Goal: Check status: Check status

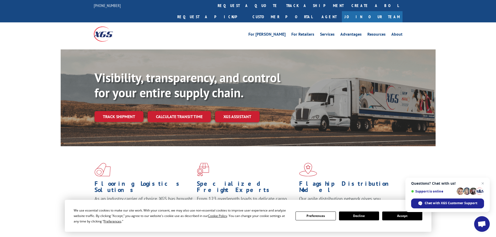
click at [482, 182] on span "Close chat" at bounding box center [482, 183] width 6 height 6
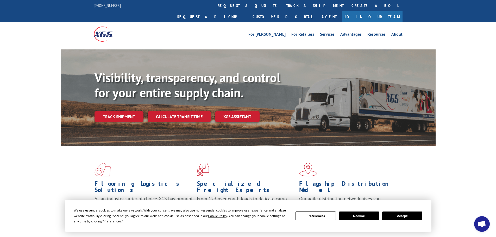
click at [404, 218] on button "Accept" at bounding box center [402, 216] width 40 height 9
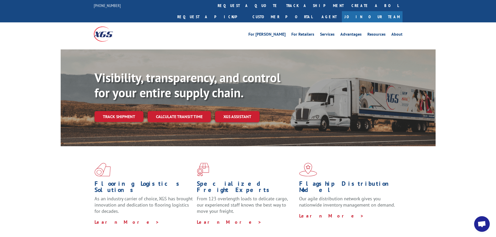
click at [114, 111] on link "Track shipment" at bounding box center [118, 116] width 49 height 11
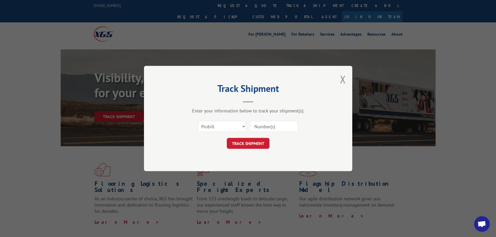
click at [269, 128] on input at bounding box center [274, 126] width 48 height 11
paste input "16681743"
type input "16681743"
click at [246, 145] on button "TRACK SHIPMENT" at bounding box center [248, 143] width 43 height 11
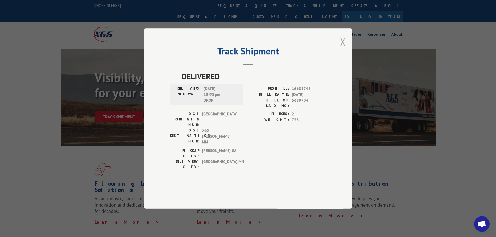
click at [343, 49] on button "Close modal" at bounding box center [343, 42] width 6 height 14
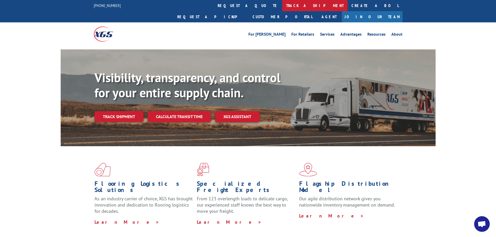
click at [282, 7] on link "track a shipment" at bounding box center [314, 5] width 65 height 11
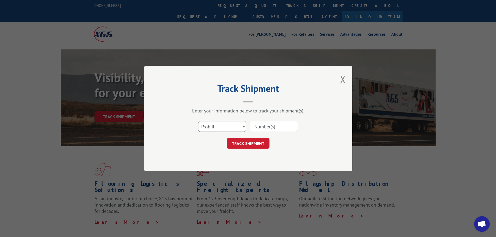
click at [244, 126] on select "Select category... Probill BOL PO" at bounding box center [222, 126] width 48 height 11
select select "bol"
click at [198, 121] on select "Select category... Probill BOL PO" at bounding box center [222, 126] width 48 height 11
click at [264, 126] on input at bounding box center [274, 126] width 48 height 11
paste input "16681743"
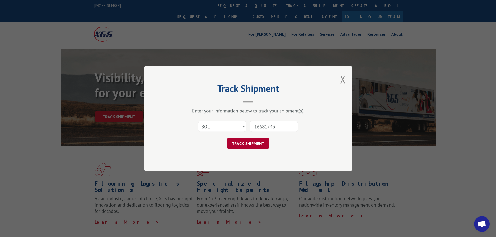
type input "16681743"
click at [242, 143] on button "TRACK SHIPMENT" at bounding box center [248, 143] width 43 height 11
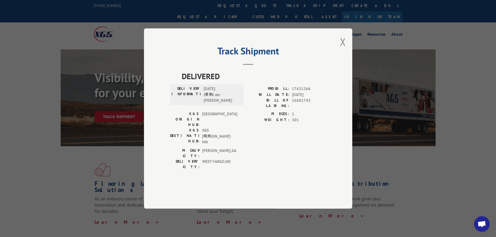
drag, startPoint x: 341, startPoint y: 57, endPoint x: 339, endPoint y: 60, distance: 3.3
click at [342, 49] on button "Close modal" at bounding box center [343, 42] width 6 height 14
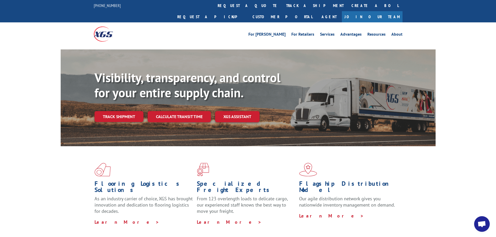
click at [117, 111] on link "Track shipment" at bounding box center [118, 116] width 49 height 11
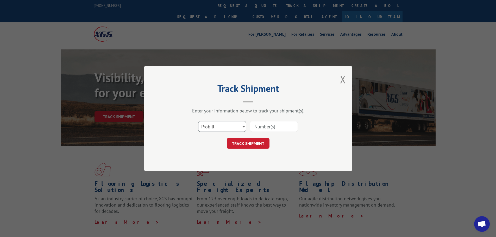
click at [243, 126] on select "Select category... Probill BOL PO" at bounding box center [222, 126] width 48 height 11
select select "po"
click at [198, 121] on select "Select category... Probill BOL PO" at bounding box center [222, 126] width 48 height 11
click at [265, 127] on input at bounding box center [274, 126] width 48 height 11
paste input "31504877"
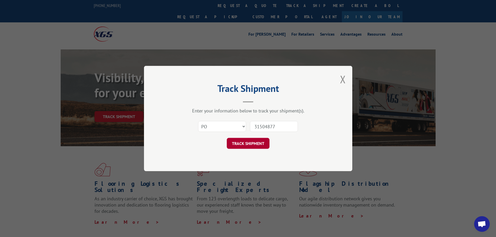
type input "31504877"
click at [233, 142] on button "TRACK SHIPMENT" at bounding box center [248, 143] width 43 height 11
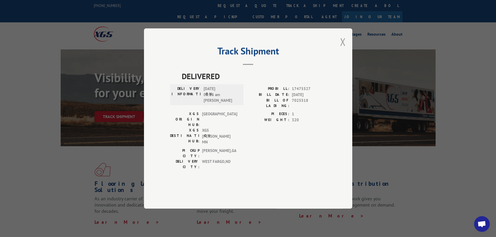
click at [344, 49] on button "Close modal" at bounding box center [343, 42] width 6 height 14
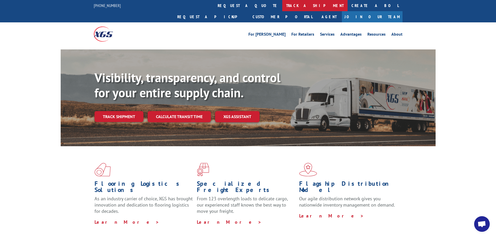
click at [282, 6] on link "track a shipment" at bounding box center [314, 5] width 65 height 11
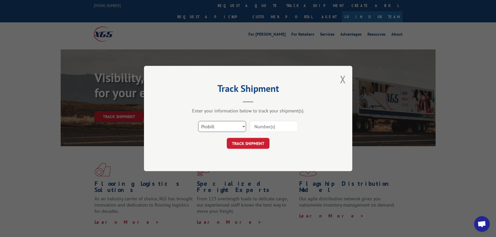
click at [243, 125] on select "Select category... Probill BOL PO" at bounding box center [222, 126] width 48 height 11
select select "bol"
click at [198, 121] on select "Select category... Probill BOL PO" at bounding box center [222, 126] width 48 height 11
click at [264, 125] on input at bounding box center [274, 126] width 48 height 11
paste input "5470606"
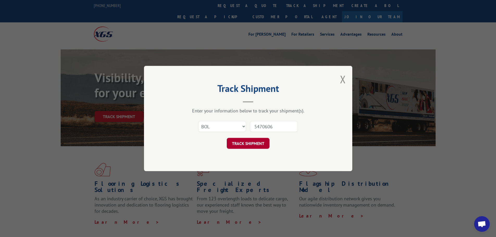
type input "5470606"
click at [247, 144] on button "TRACK SHIPMENT" at bounding box center [248, 143] width 43 height 11
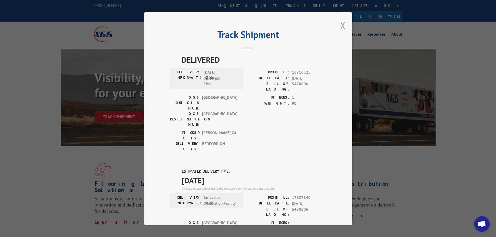
click at [341, 26] on button "Close modal" at bounding box center [343, 25] width 6 height 14
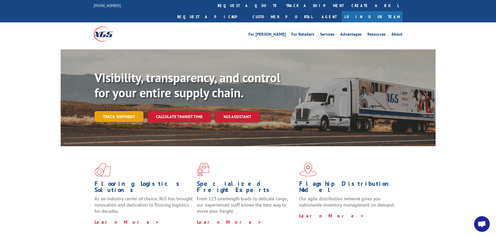
click at [118, 111] on link "Track shipment" at bounding box center [118, 116] width 49 height 11
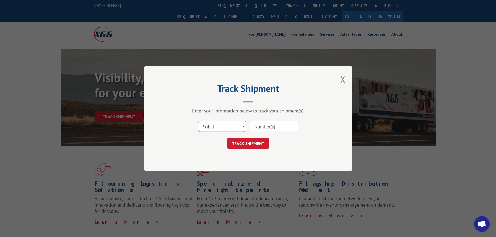
click at [240, 125] on select "Select category... Probill BOL PO" at bounding box center [222, 126] width 48 height 11
select select "bol"
click at [198, 121] on select "Select category... Probill BOL PO" at bounding box center [222, 126] width 48 height 11
click at [256, 125] on input at bounding box center [274, 126] width 48 height 11
paste input "5474781"
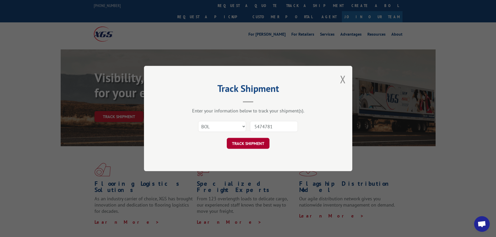
type input "5474781"
click at [242, 145] on button "TRACK SHIPMENT" at bounding box center [248, 143] width 43 height 11
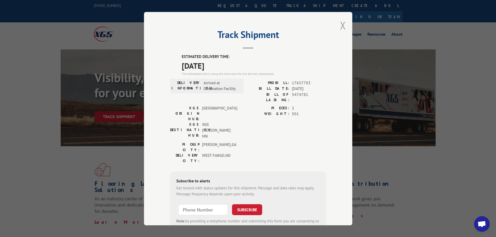
click at [341, 25] on button "Close modal" at bounding box center [343, 25] width 6 height 14
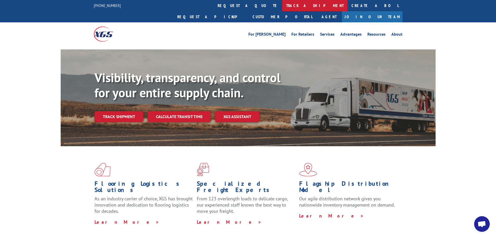
click at [282, 5] on link "track a shipment" at bounding box center [314, 5] width 65 height 11
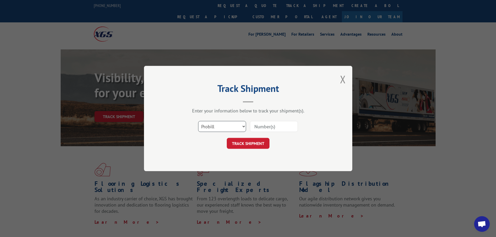
click at [243, 127] on select "Select category... Probill BOL PO" at bounding box center [222, 126] width 48 height 11
select select "bol"
click at [198, 121] on select "Select category... Probill BOL PO" at bounding box center [222, 126] width 48 height 11
click at [264, 126] on input at bounding box center [274, 126] width 48 height 11
paste input "7025548"
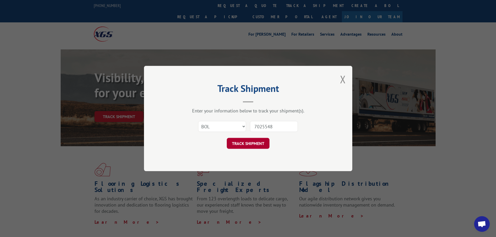
type input "7025548"
click at [249, 143] on button "TRACK SHIPMENT" at bounding box center [248, 143] width 43 height 11
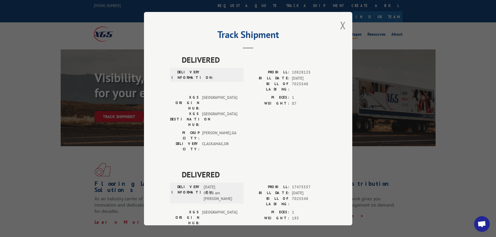
click at [342, 25] on button "Close modal" at bounding box center [343, 25] width 6 height 14
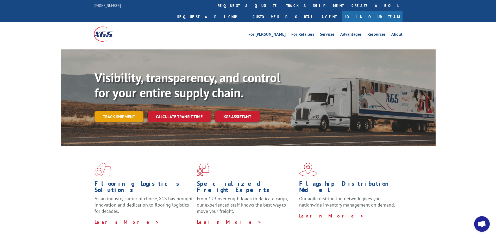
click at [112, 111] on link "Track shipment" at bounding box center [118, 116] width 49 height 11
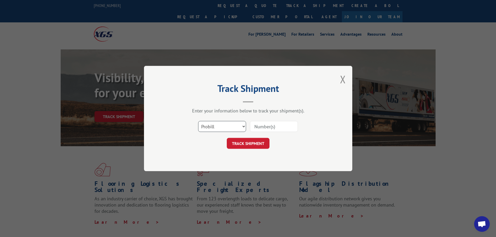
click at [243, 126] on select "Select category... Probill BOL PO" at bounding box center [222, 126] width 48 height 11
select select "bol"
click at [198, 121] on select "Select category... Probill BOL PO" at bounding box center [222, 126] width 48 height 11
click at [264, 128] on input at bounding box center [274, 126] width 48 height 11
paste input "5448350"
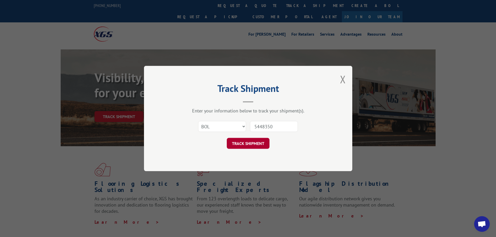
type input "5448350"
click at [252, 142] on button "TRACK SHIPMENT" at bounding box center [248, 143] width 43 height 11
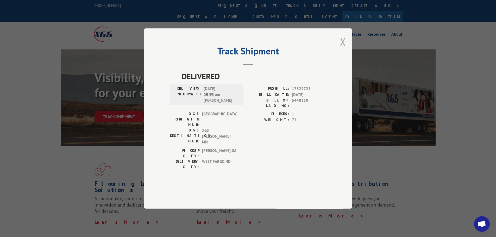
click at [343, 49] on button "Close modal" at bounding box center [343, 42] width 6 height 14
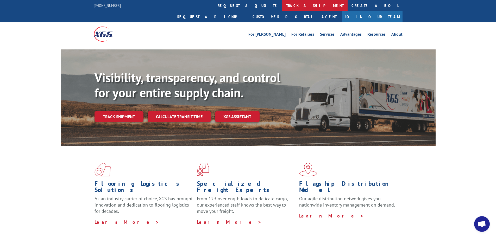
click at [282, 8] on link "track a shipment" at bounding box center [314, 5] width 65 height 11
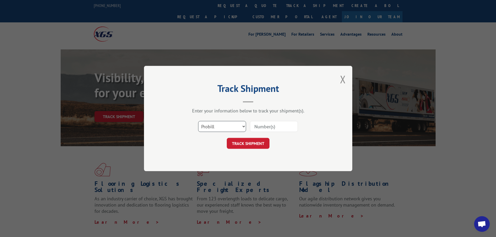
click at [242, 126] on select "Select category... Probill BOL PO" at bounding box center [222, 126] width 48 height 11
select select "bol"
click at [198, 121] on select "Select category... Probill BOL PO" at bounding box center [222, 126] width 48 height 11
click at [271, 126] on input at bounding box center [274, 126] width 48 height 11
paste input "7051810"
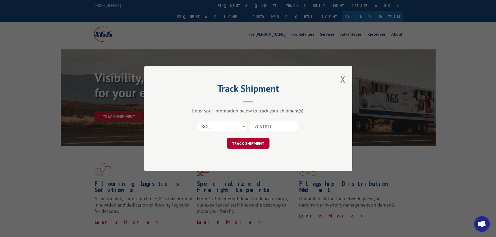
type input "7051810"
click at [248, 145] on button "TRACK SHIPMENT" at bounding box center [248, 143] width 43 height 11
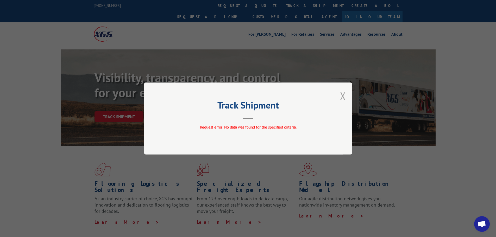
click at [341, 97] on button "Close modal" at bounding box center [343, 96] width 6 height 14
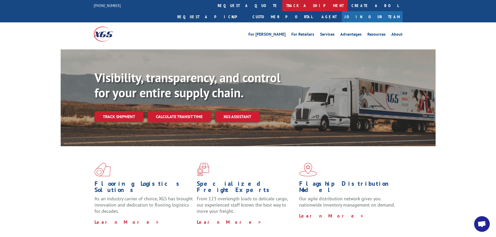
click at [282, 6] on link "track a shipment" at bounding box center [314, 5] width 65 height 11
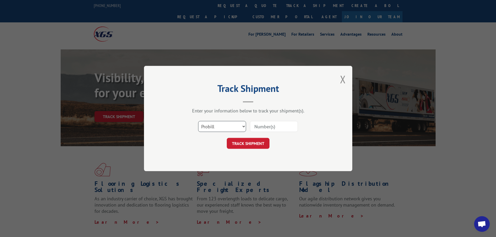
click at [245, 126] on select "Select category... Probill BOL PO" at bounding box center [222, 126] width 48 height 11
select select "bol"
click at [198, 121] on select "Select category... Probill BOL PO" at bounding box center [222, 126] width 48 height 11
paste input "7051810"
type input "7051810"
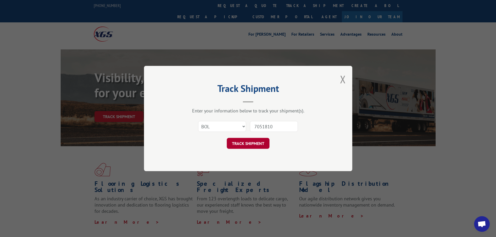
click at [247, 146] on button "TRACK SHIPMENT" at bounding box center [248, 143] width 43 height 11
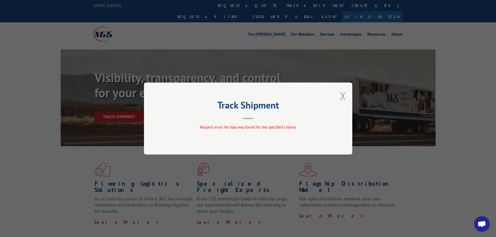
click at [341, 95] on button "Close modal" at bounding box center [343, 96] width 6 height 14
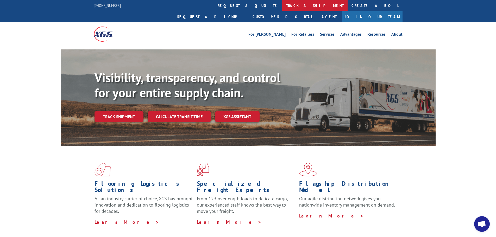
click at [282, 2] on link "track a shipment" at bounding box center [314, 5] width 65 height 11
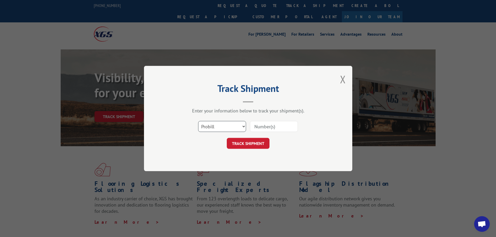
click at [242, 125] on select "Select category... Probill BOL PO" at bounding box center [222, 126] width 48 height 11
select select "bol"
click at [198, 121] on select "Select category... Probill BOL PO" at bounding box center [222, 126] width 48 height 11
click at [270, 128] on input at bounding box center [274, 126] width 48 height 11
paste input "7051810"
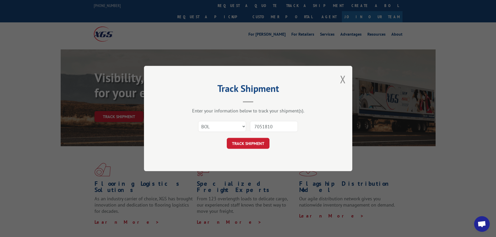
type input "7051810"
click at [245, 145] on button "TRACK SHIPMENT" at bounding box center [248, 143] width 43 height 11
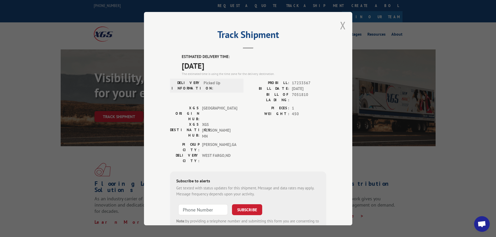
click at [340, 28] on button "Close modal" at bounding box center [343, 25] width 6 height 14
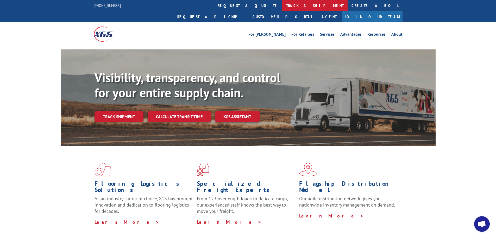
click at [282, 6] on link "track a shipment" at bounding box center [314, 5] width 65 height 11
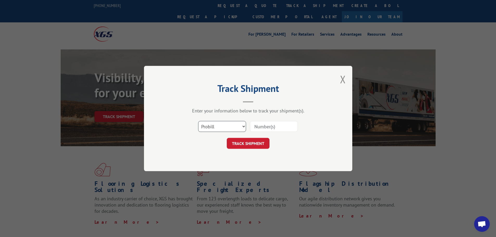
click at [244, 126] on select "Select category... Probill BOL PO" at bounding box center [222, 126] width 48 height 11
select select "bol"
click at [198, 121] on select "Select category... Probill BOL PO" at bounding box center [222, 126] width 48 height 11
click at [273, 126] on input at bounding box center [274, 126] width 48 height 11
paste input "465885"
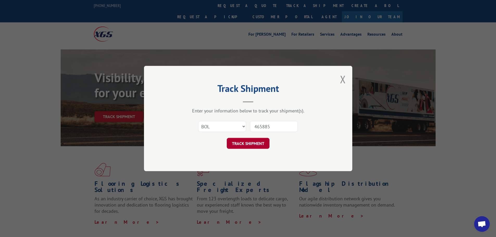
type input "465885"
click at [241, 142] on button "TRACK SHIPMENT" at bounding box center [248, 143] width 43 height 11
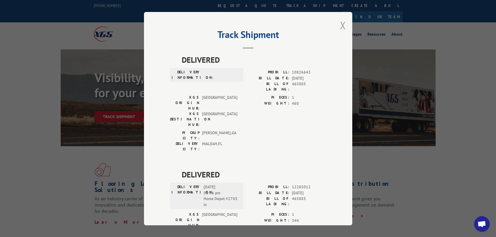
click at [342, 27] on button "Close modal" at bounding box center [343, 25] width 6 height 14
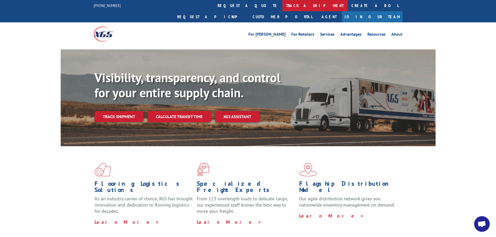
click at [282, 7] on link "track a shipment" at bounding box center [314, 5] width 65 height 11
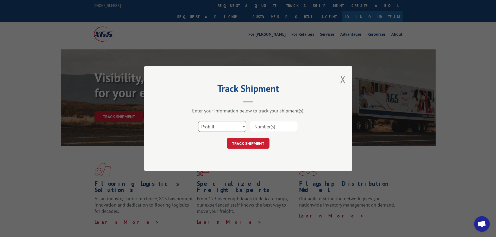
click at [243, 126] on select "Select category... Probill BOL PO" at bounding box center [222, 126] width 48 height 11
select select "bol"
click at [198, 121] on select "Select category... Probill BOL PO" at bounding box center [222, 126] width 48 height 11
paste input "5470606"
type input "5470606"
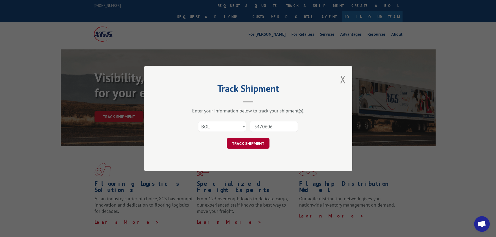
drag, startPoint x: 241, startPoint y: 145, endPoint x: 244, endPoint y: 144, distance: 3.4
click at [241, 145] on button "TRACK SHIPMENT" at bounding box center [248, 143] width 43 height 11
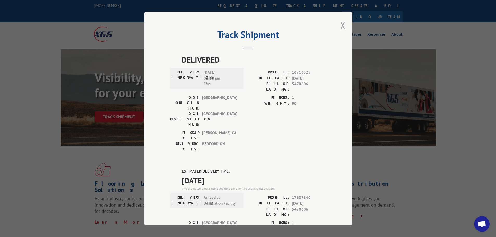
click at [340, 26] on button "Close modal" at bounding box center [343, 25] width 6 height 14
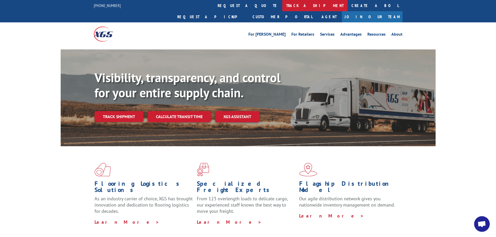
click at [282, 5] on link "track a shipment" at bounding box center [314, 5] width 65 height 11
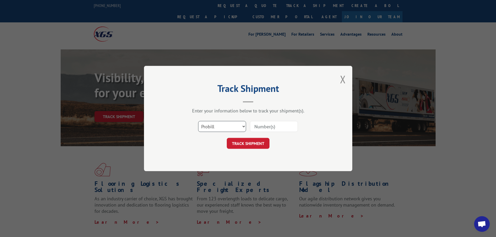
click at [244, 125] on select "Select category... Probill BOL PO" at bounding box center [222, 126] width 48 height 11
select select "bol"
click at [198, 121] on select "Select category... Probill BOL PO" at bounding box center [222, 126] width 48 height 11
click at [262, 126] on input at bounding box center [274, 126] width 48 height 11
paste input "5470606"
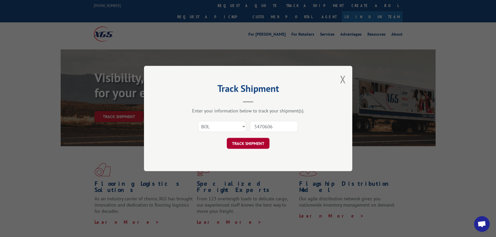
type input "5470606"
click at [245, 144] on button "TRACK SHIPMENT" at bounding box center [248, 143] width 43 height 11
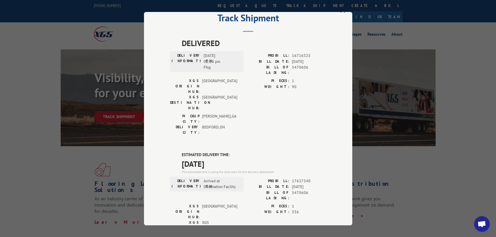
scroll to position [26, 0]
